Goal: Task Accomplishment & Management: Manage account settings

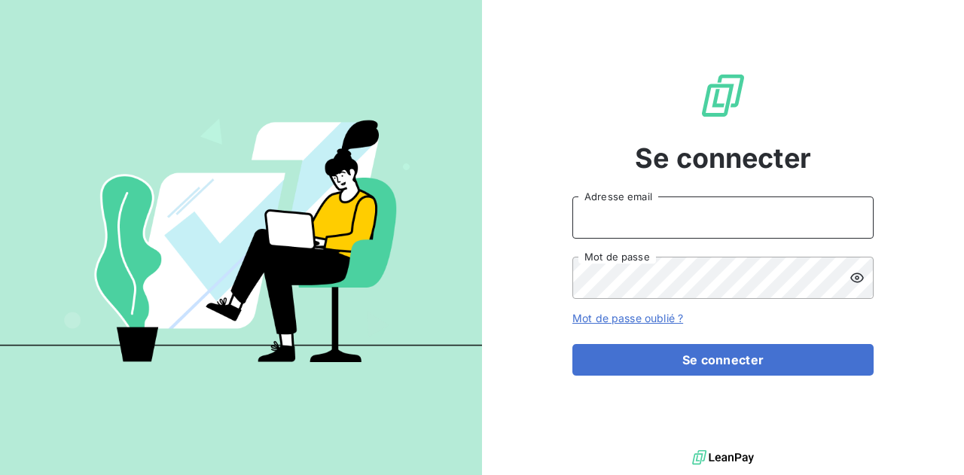
type input "[PERSON_NAME][EMAIL_ADDRESS][DOMAIN_NAME]"
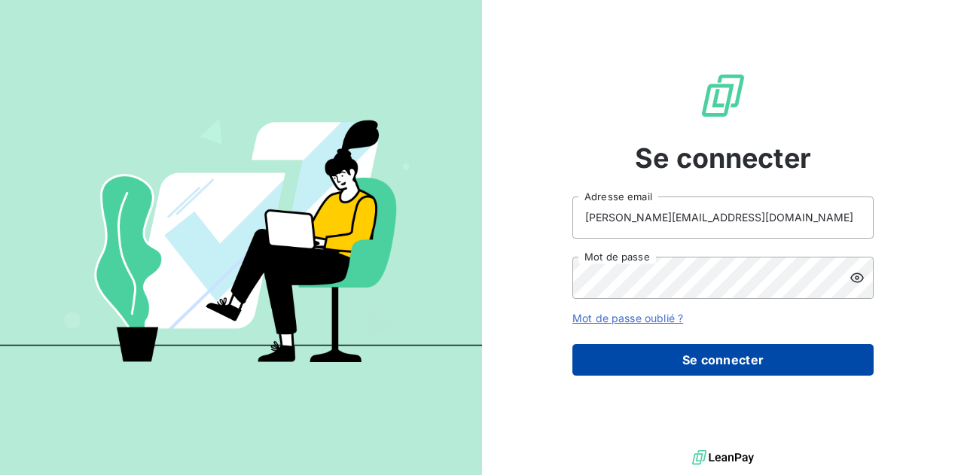
click at [646, 355] on button "Se connecter" at bounding box center [722, 360] width 301 height 32
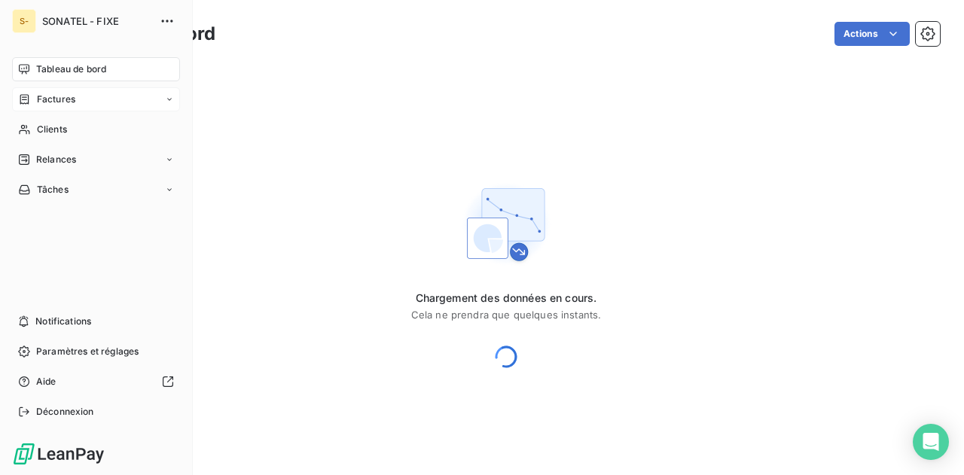
click at [47, 92] on div "Factures" at bounding box center [96, 99] width 168 height 24
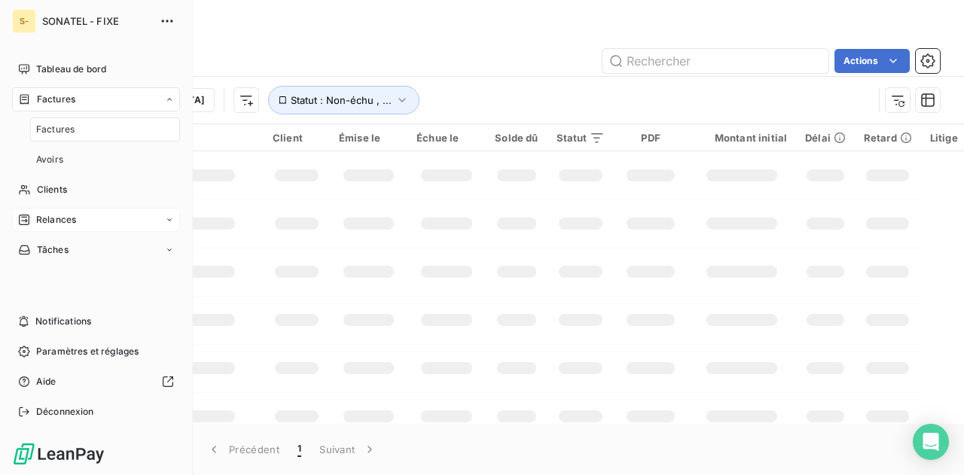
click at [78, 221] on div "Relances" at bounding box center [96, 220] width 168 height 24
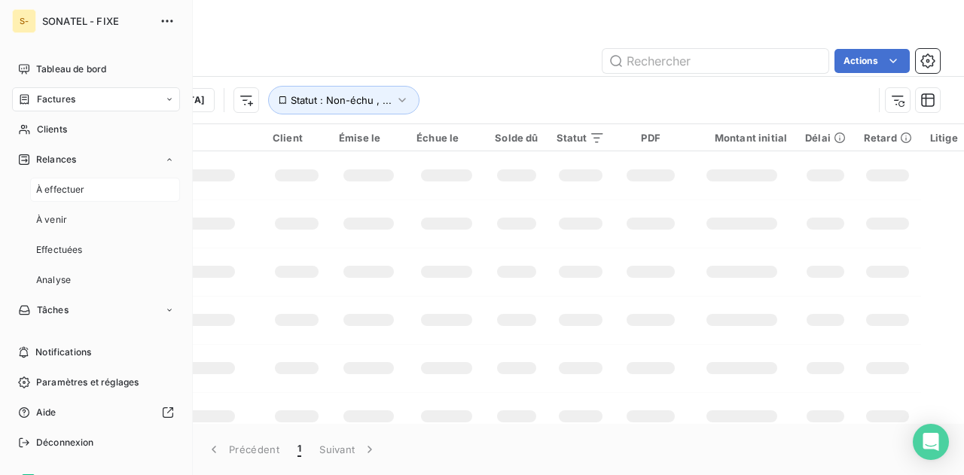
click at [93, 189] on div "À effectuer" at bounding box center [105, 190] width 150 height 24
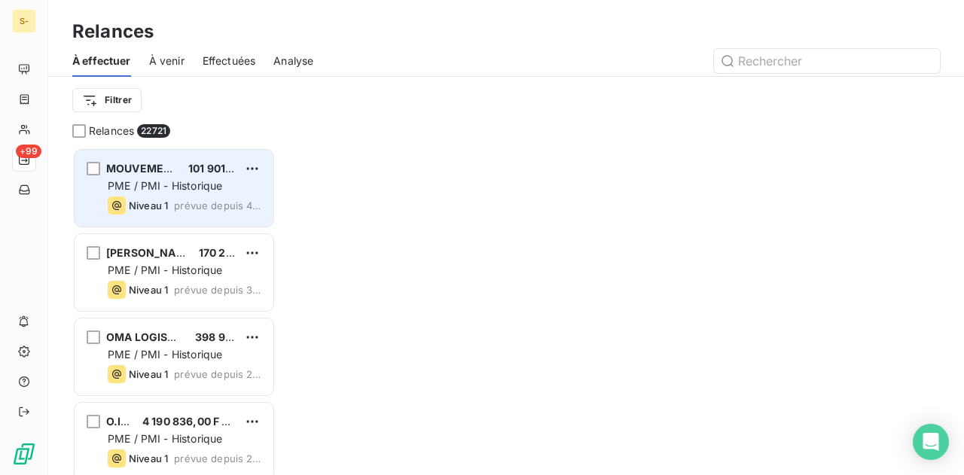
scroll to position [316, 191]
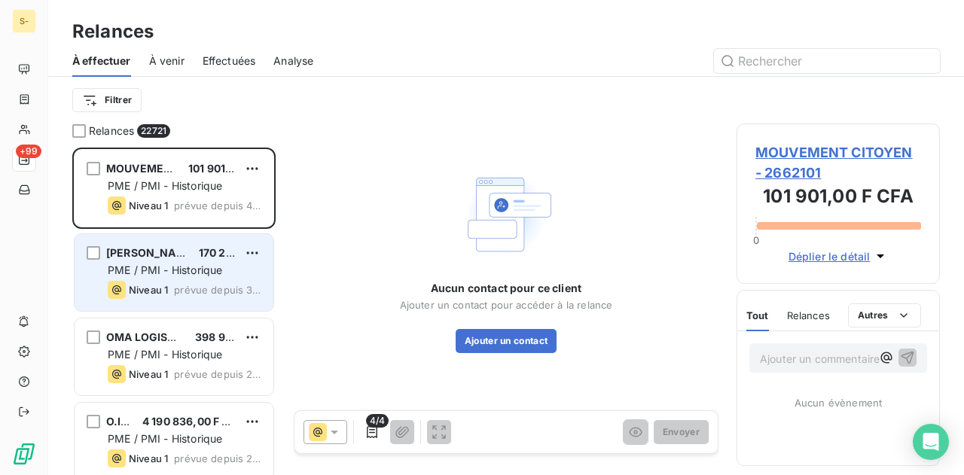
click at [177, 273] on span "PME / PMI - Historique" at bounding box center [165, 270] width 114 height 13
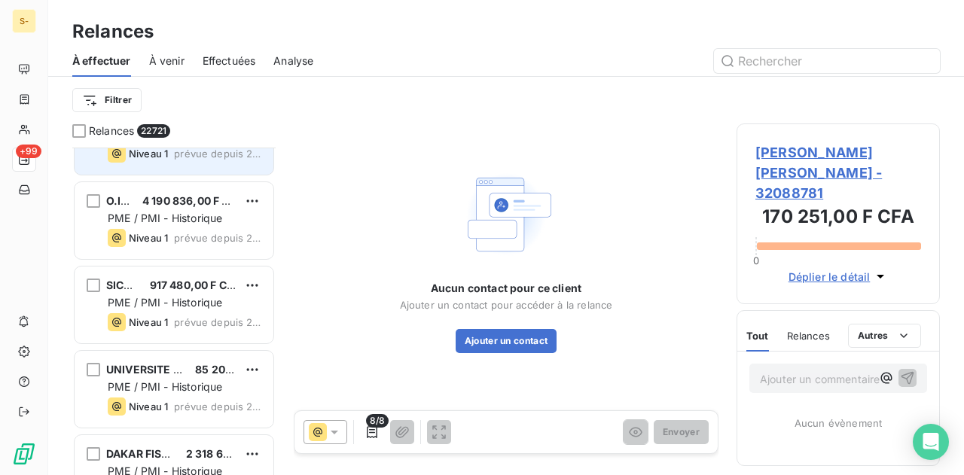
scroll to position [270, 0]
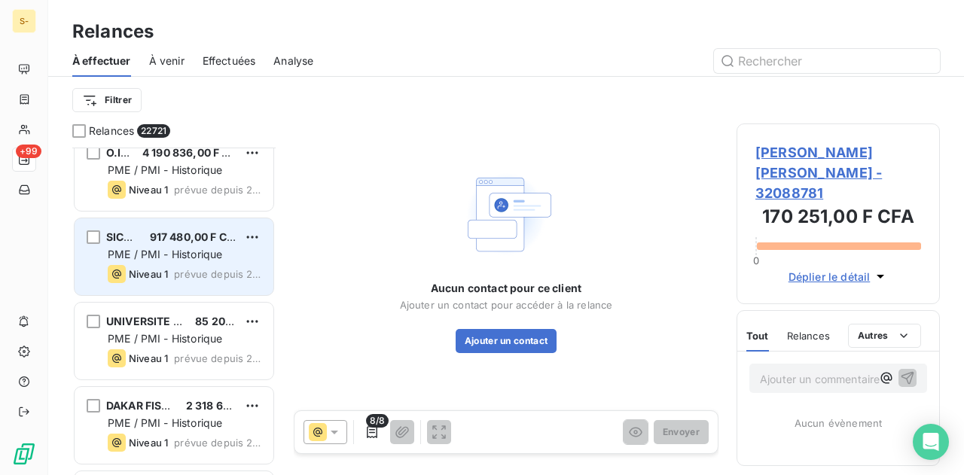
click at [151, 257] on span "PME / PMI - Historique" at bounding box center [165, 254] width 114 height 13
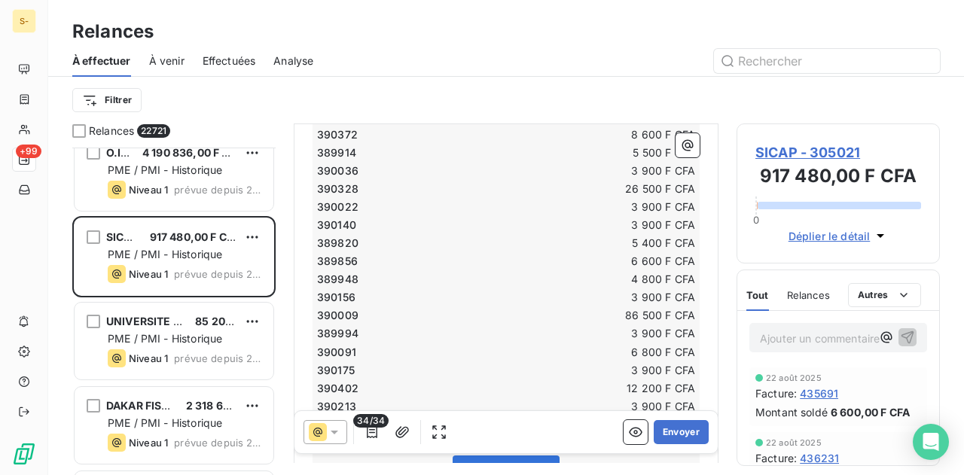
scroll to position [696, 0]
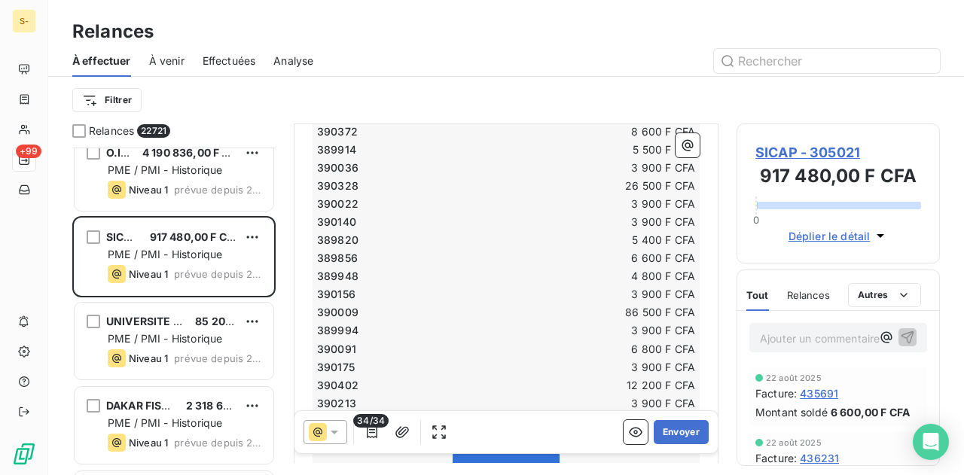
click at [332, 428] on icon at bounding box center [334, 432] width 15 height 15
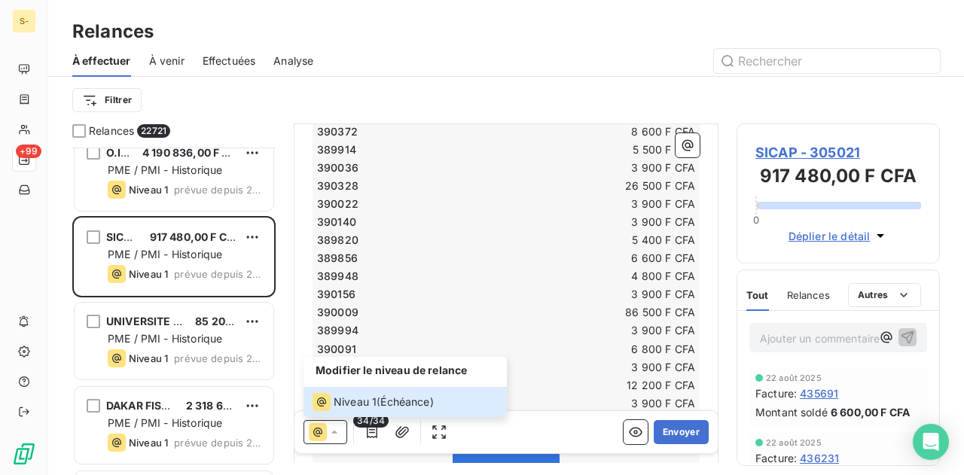
click at [380, 296] on td "390156" at bounding box center [410, 294] width 189 height 17
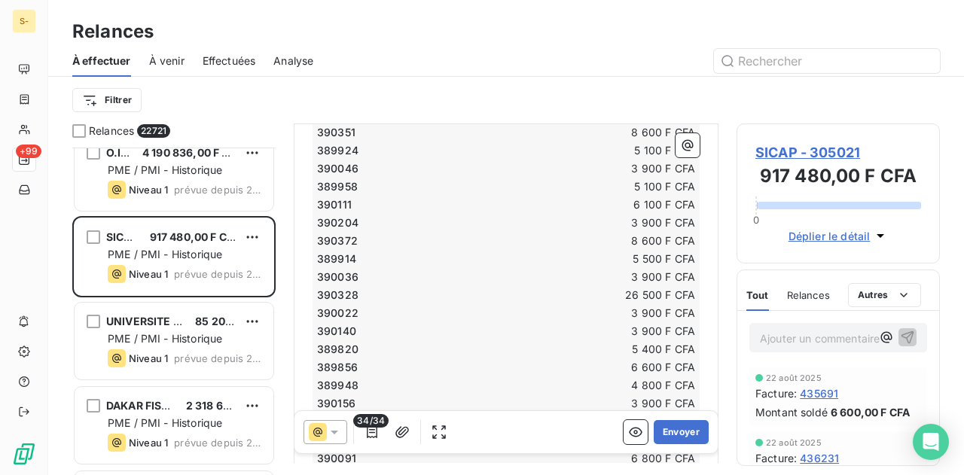
scroll to position [521, 0]
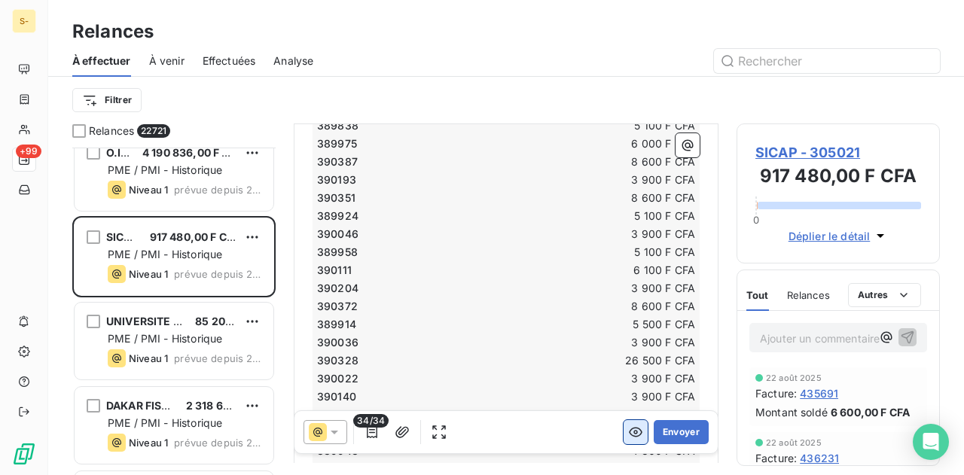
click at [628, 433] on icon "button" at bounding box center [635, 432] width 15 height 15
click at [628, 425] on icon "button" at bounding box center [635, 432] width 15 height 15
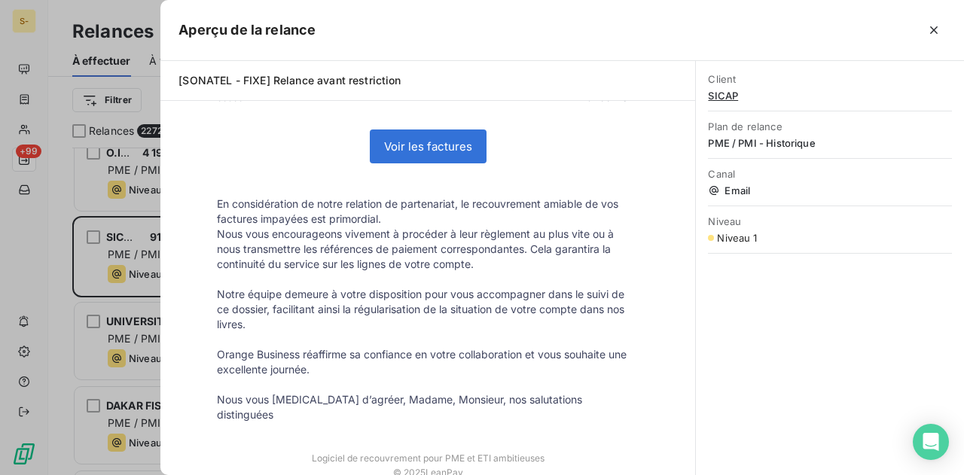
scroll to position [1074, 0]
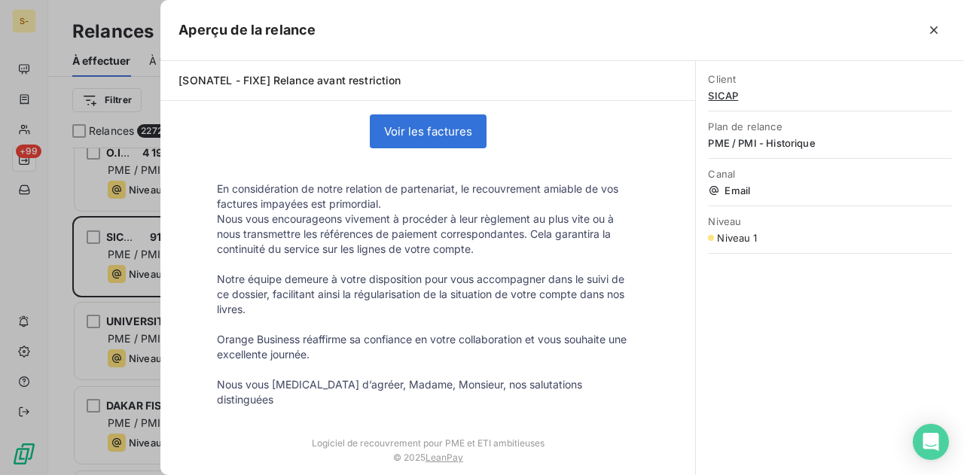
click at [777, 237] on div "Niveau 1" at bounding box center [830, 238] width 244 height 12
click at [929, 11] on div "Aperçu de la relance" at bounding box center [562, 30] width 804 height 61
click at [935, 23] on icon "button" at bounding box center [933, 30] width 15 height 15
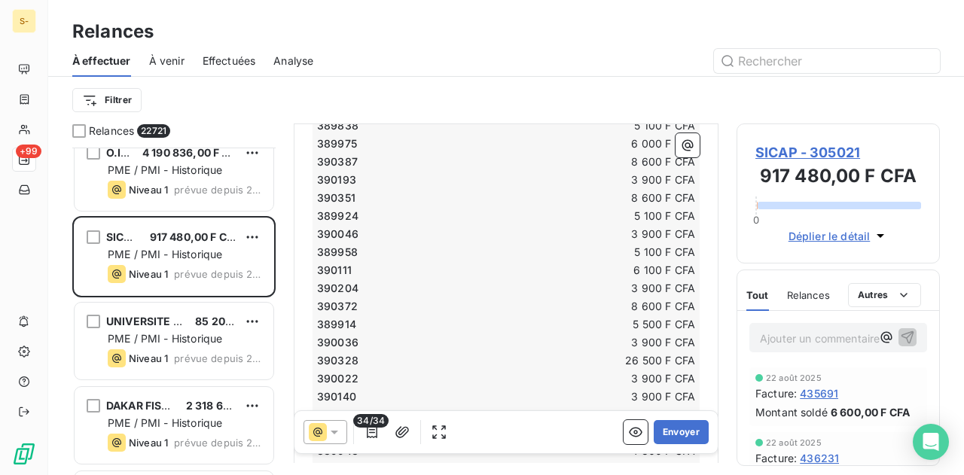
click at [316, 441] on icon at bounding box center [318, 432] width 18 height 18
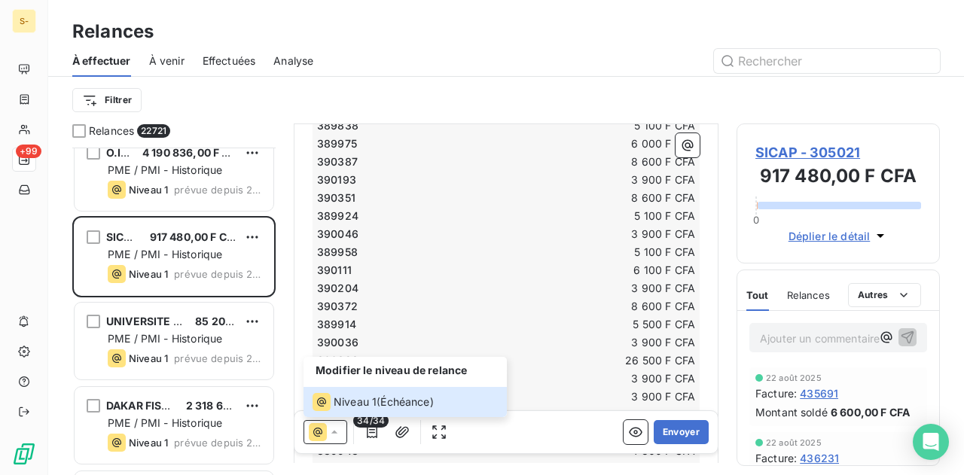
click at [418, 310] on td "390372" at bounding box center [410, 306] width 189 height 17
